Goal: Task Accomplishment & Management: Complete application form

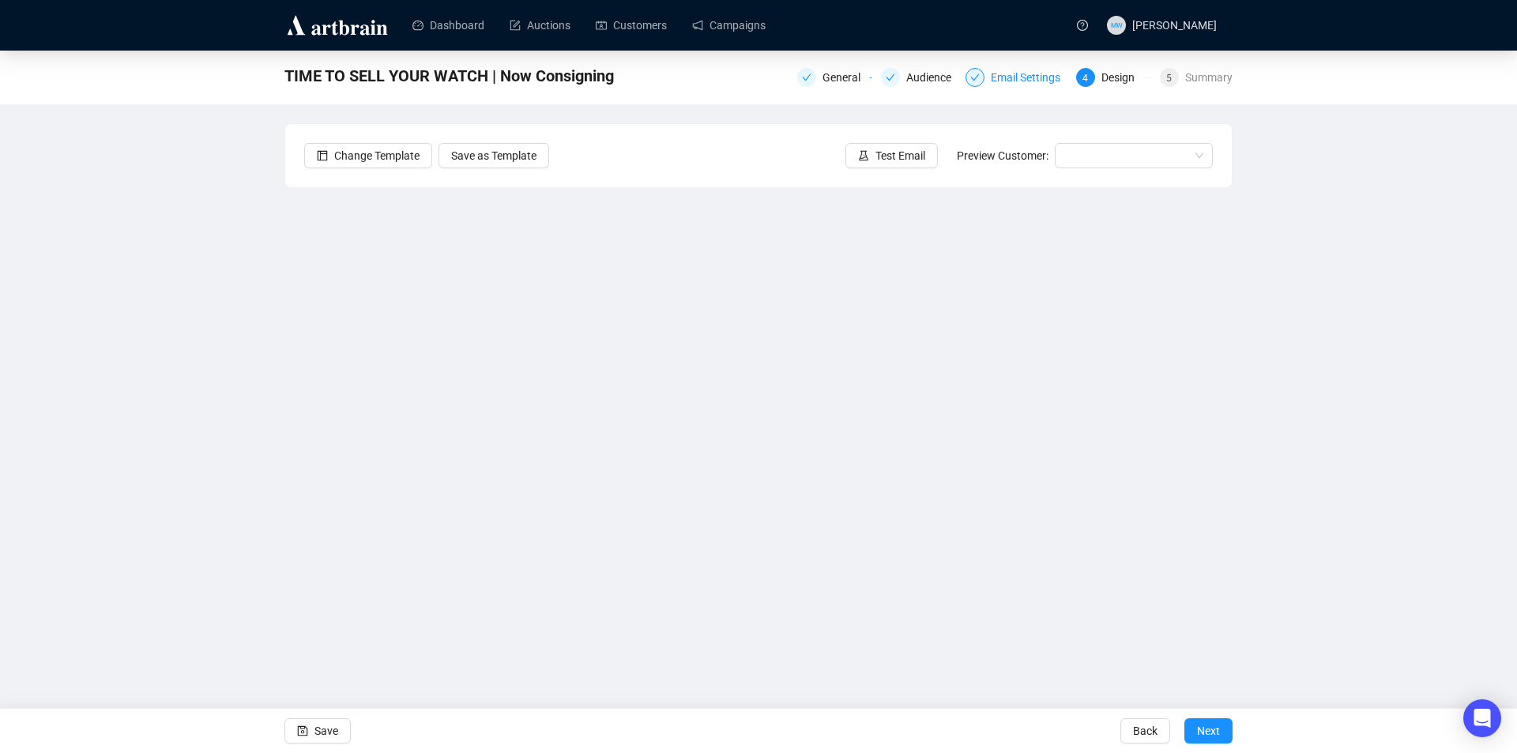
click at [1016, 83] on div "Email Settings" at bounding box center [1030, 77] width 79 height 19
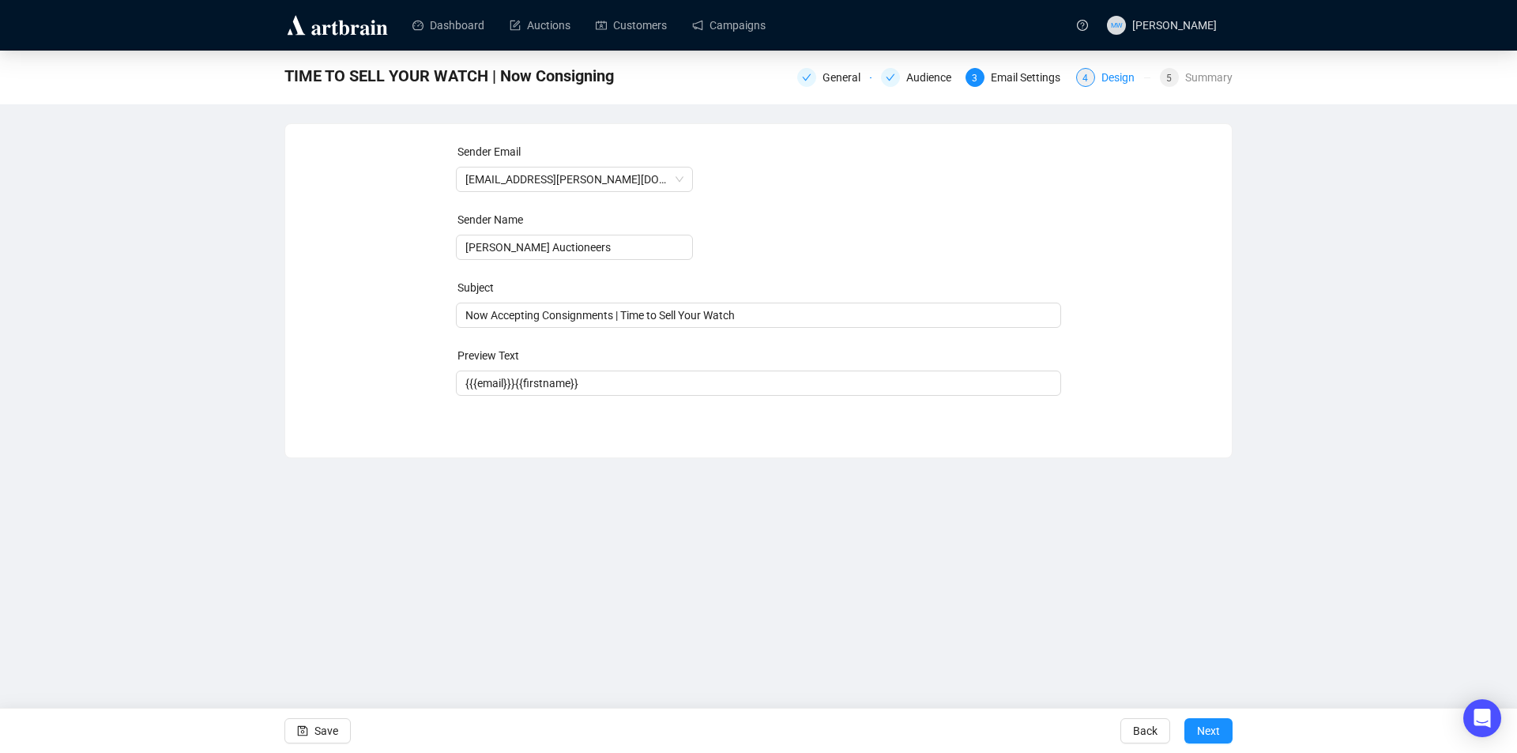
click at [1114, 72] on div "Design" at bounding box center [1123, 77] width 43 height 19
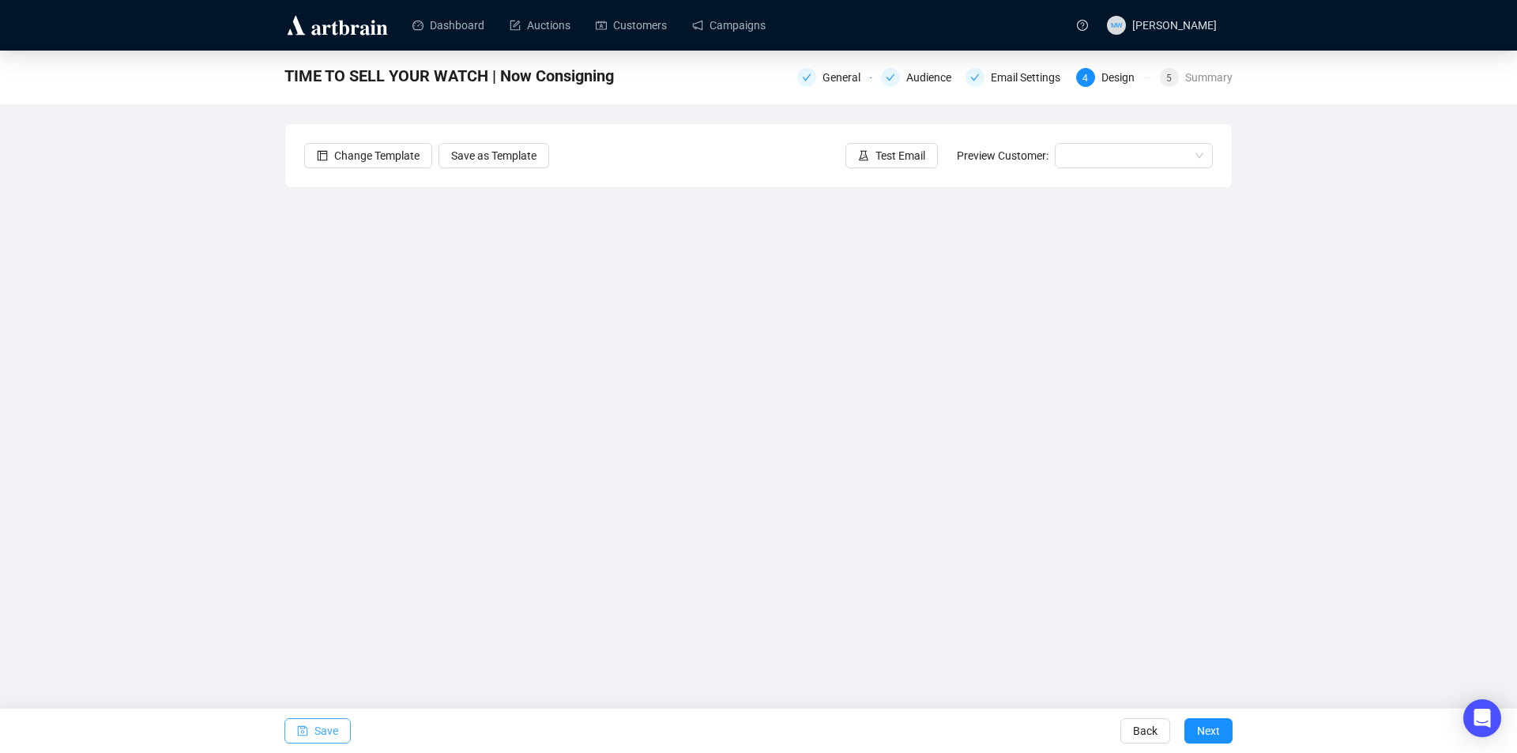
click at [307, 730] on icon "save" at bounding box center [303, 731] width 10 height 10
click at [332, 732] on span "Save" at bounding box center [327, 731] width 24 height 44
click at [315, 733] on span "Save" at bounding box center [327, 731] width 24 height 44
click at [335, 733] on span "Save" at bounding box center [327, 731] width 24 height 44
click at [308, 726] on button "Save" at bounding box center [318, 730] width 66 height 25
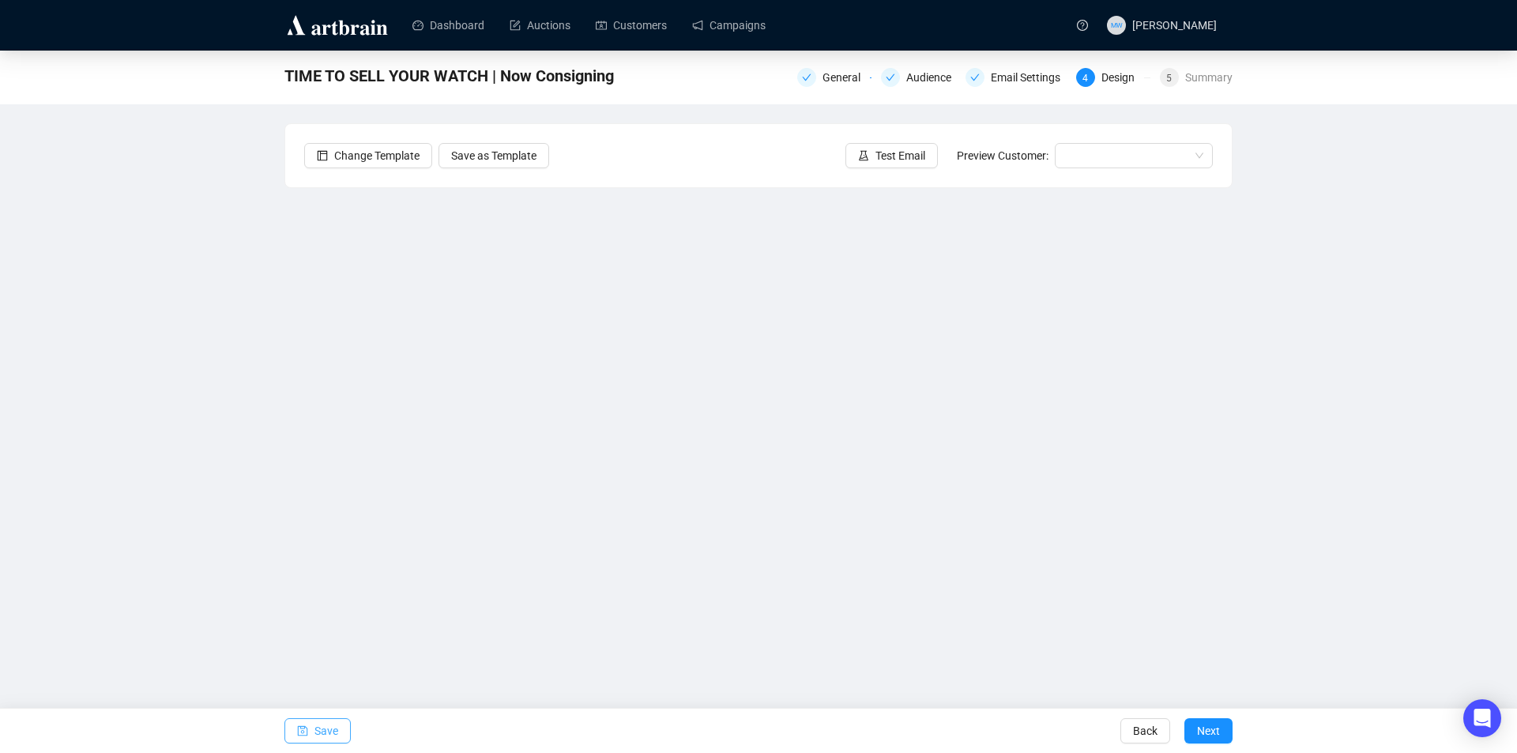
click at [341, 733] on button "Save" at bounding box center [318, 730] width 66 height 25
click at [315, 739] on span "Save" at bounding box center [327, 731] width 24 height 44
click at [316, 730] on span "Save" at bounding box center [327, 731] width 24 height 44
click at [324, 730] on span "Save" at bounding box center [327, 731] width 24 height 44
click at [325, 732] on span "Save" at bounding box center [327, 731] width 24 height 44
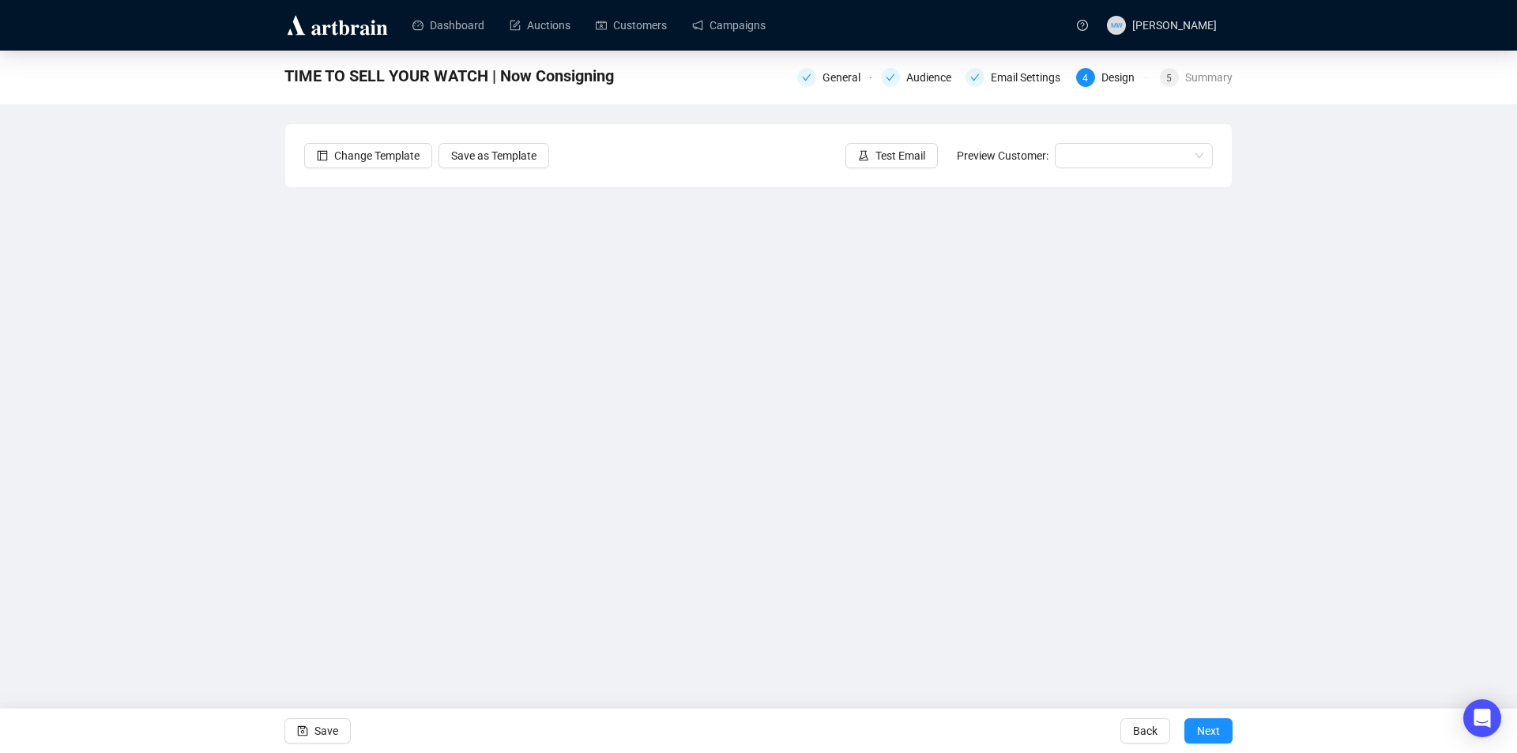
click at [1477, 443] on div "TIME TO SELL YOUR WATCH | Now Consigning General Audience Email Settings 4 Desi…" at bounding box center [758, 353] width 1517 height 605
